Goal: Information Seeking & Learning: Learn about a topic

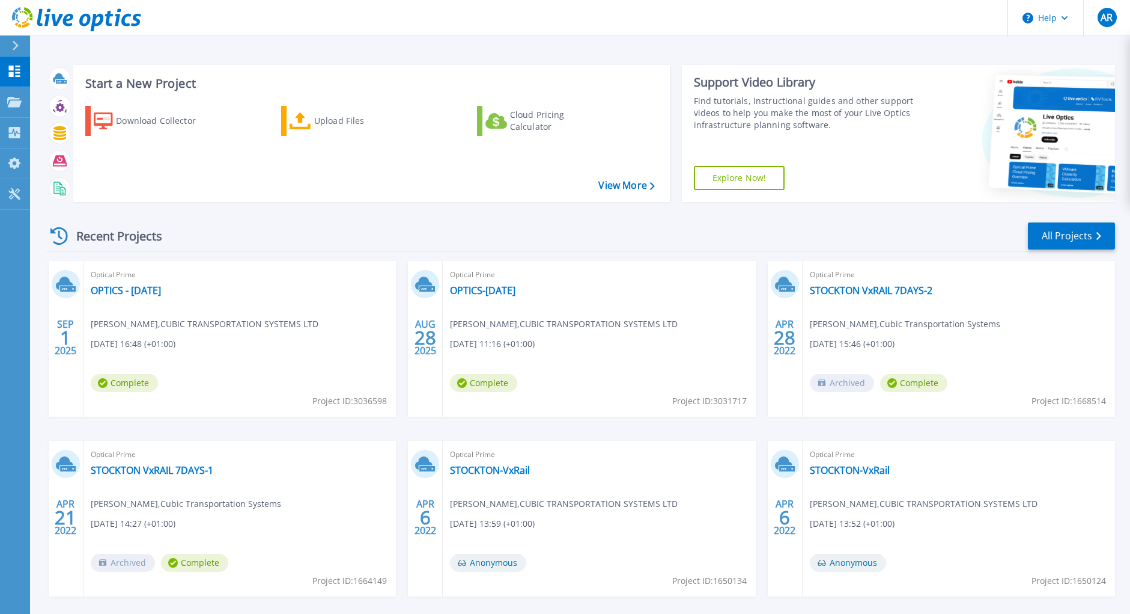
scroll to position [52, 0]
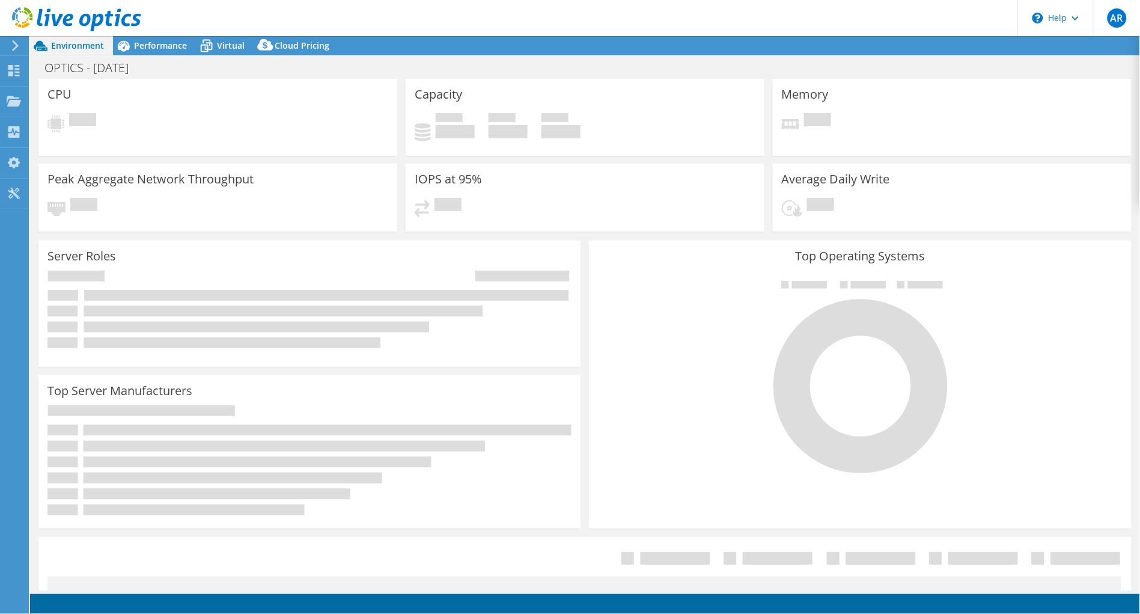
select select "EULondon"
select select "GBP"
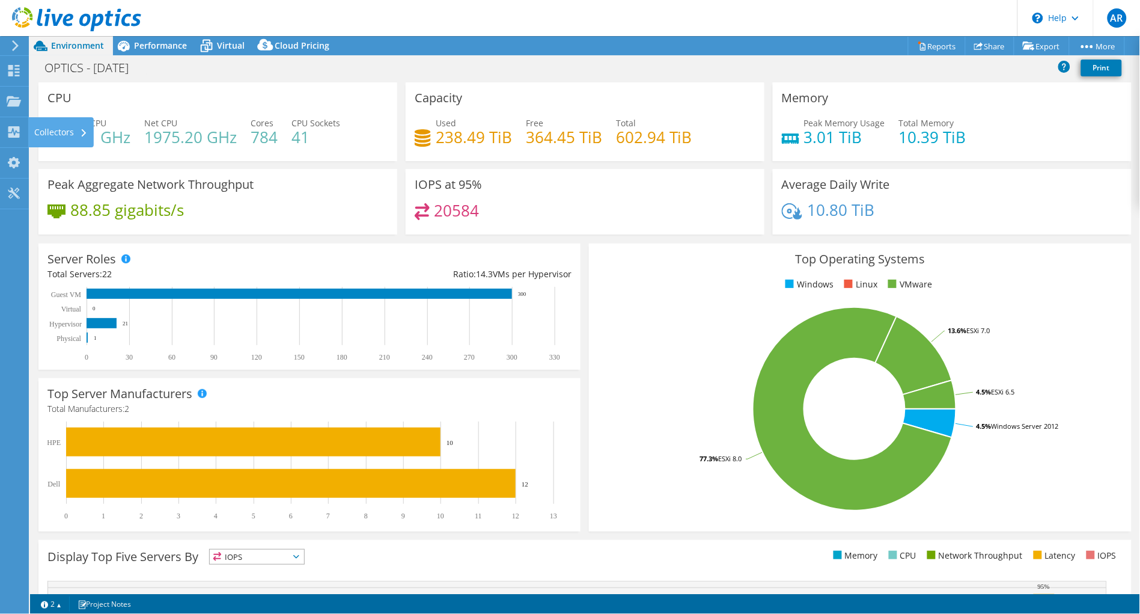
click at [159, 87] on div "CPU Peak CPU 461 GHz Net CPU 1975.20 GHz Cores 784 CPU Sockets 41" at bounding box center [217, 121] width 359 height 79
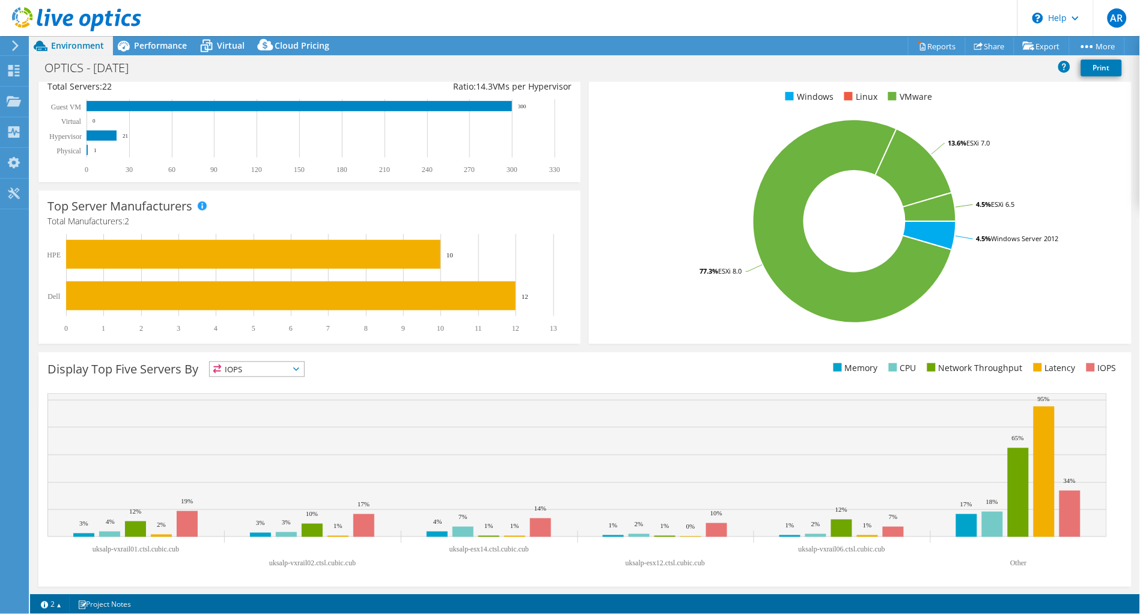
click at [298, 368] on icon at bounding box center [296, 369] width 6 height 4
click at [519, 348] on div "This graph will display once collector runs have completed Display Top Five Ser…" at bounding box center [585, 469] width 1102 height 243
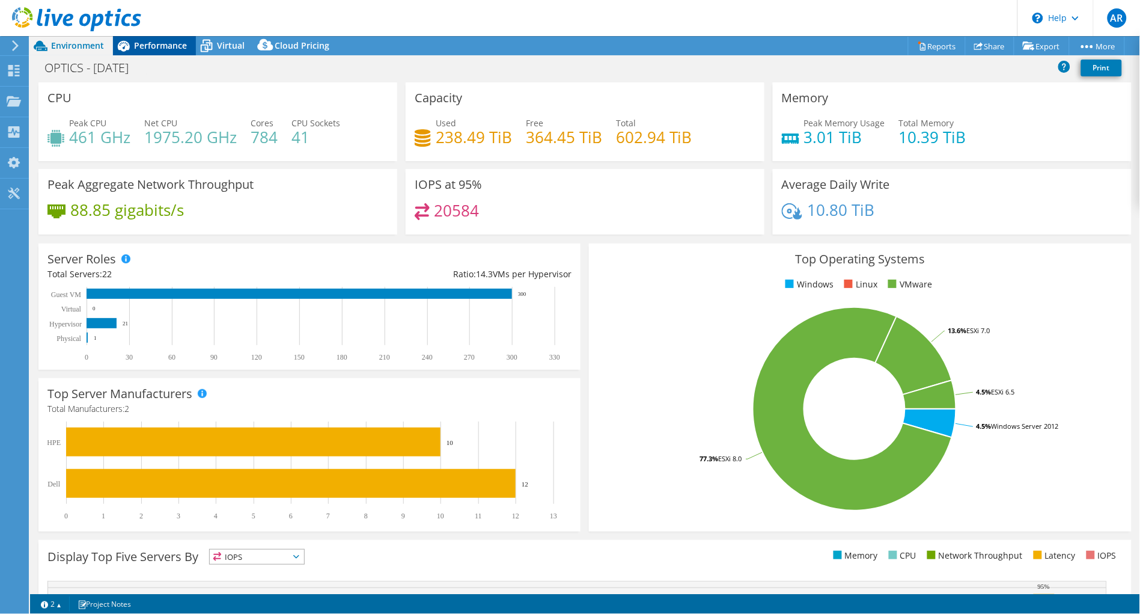
click at [145, 50] on span "Performance" at bounding box center [160, 45] width 53 height 11
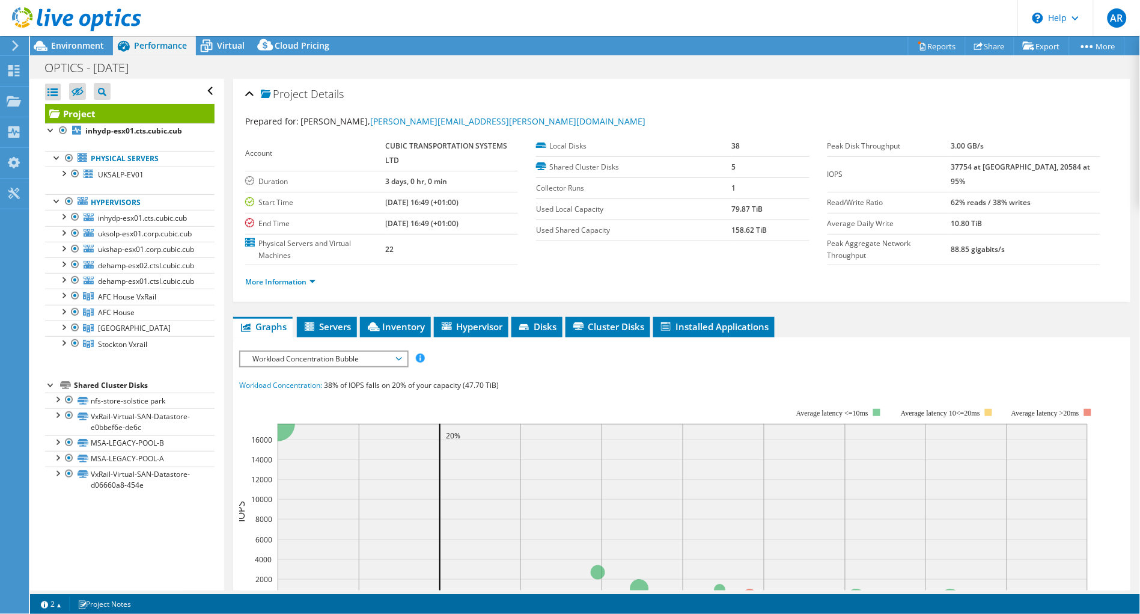
click at [308, 313] on div "Project Details Prepared for: [PERSON_NAME], [PERSON_NAME][EMAIL_ADDRESS][PERSO…" at bounding box center [681, 478] width 915 height 799
click at [340, 319] on li "Servers" at bounding box center [327, 327] width 60 height 20
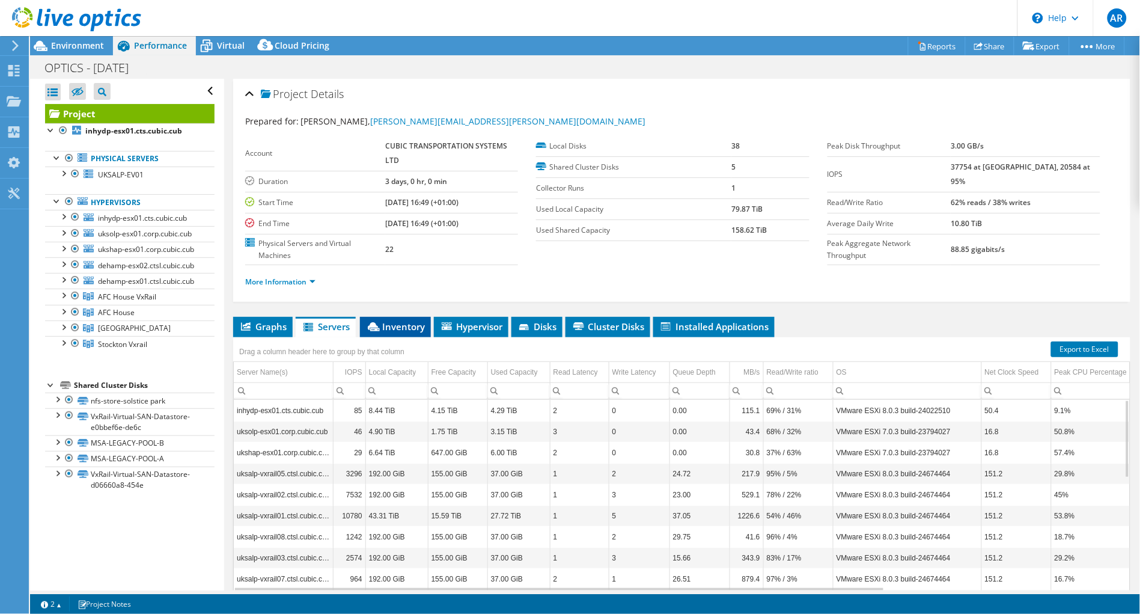
click at [389, 321] on span "Inventory" at bounding box center [395, 326] width 59 height 12
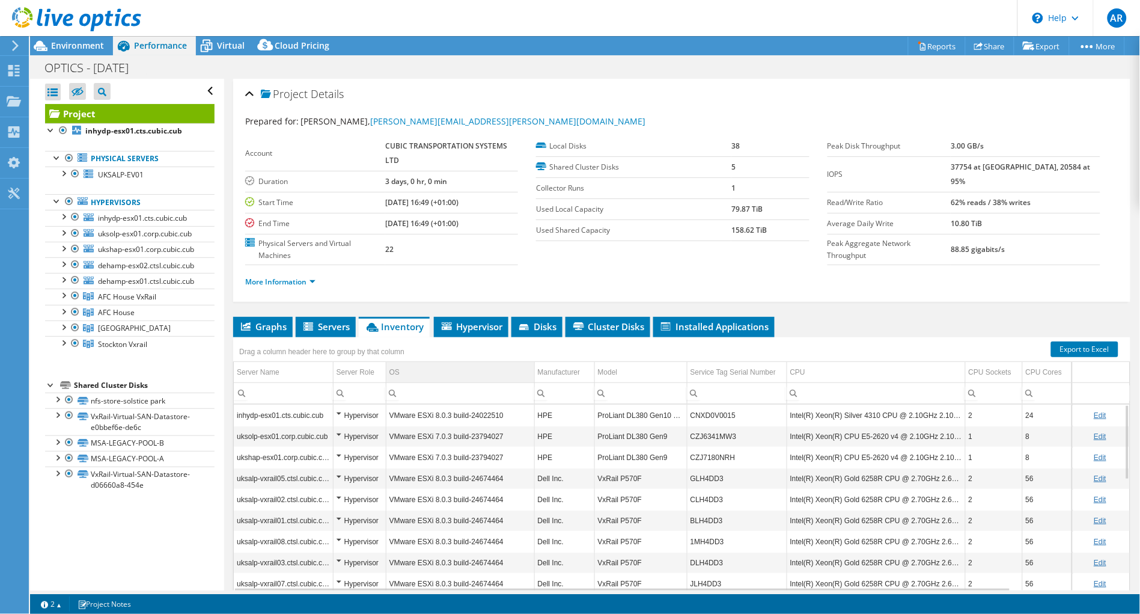
scroll to position [47, 0]
